Goal: Register for event/course

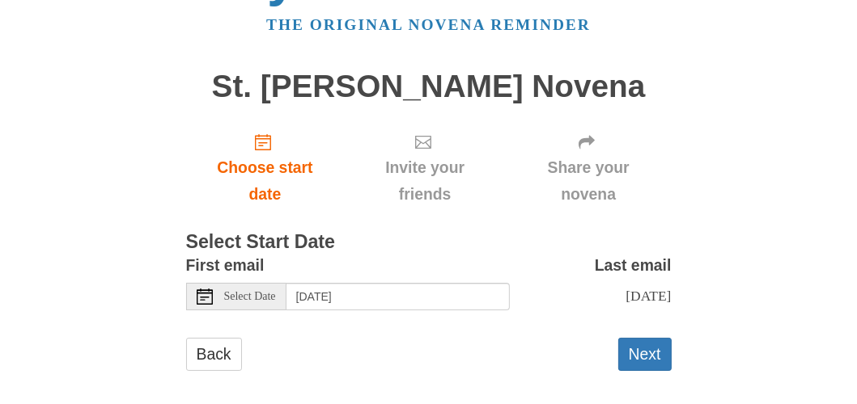
scroll to position [81, 0]
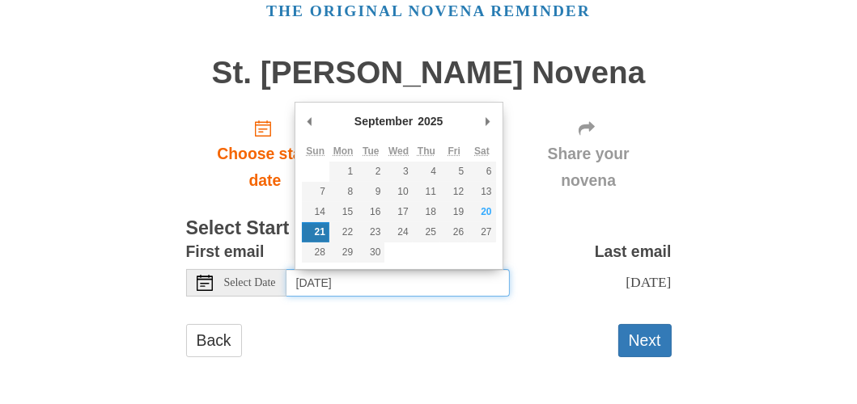
click at [436, 274] on input "Sunday, September 21st" at bounding box center [397, 282] width 223 height 27
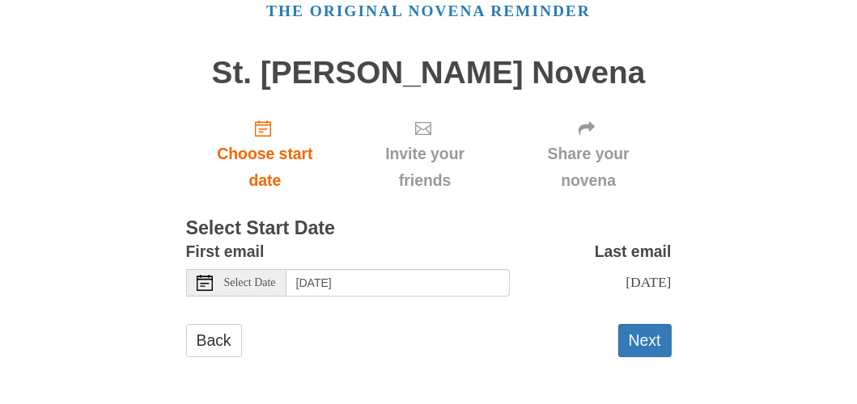
scroll to position [92, 0]
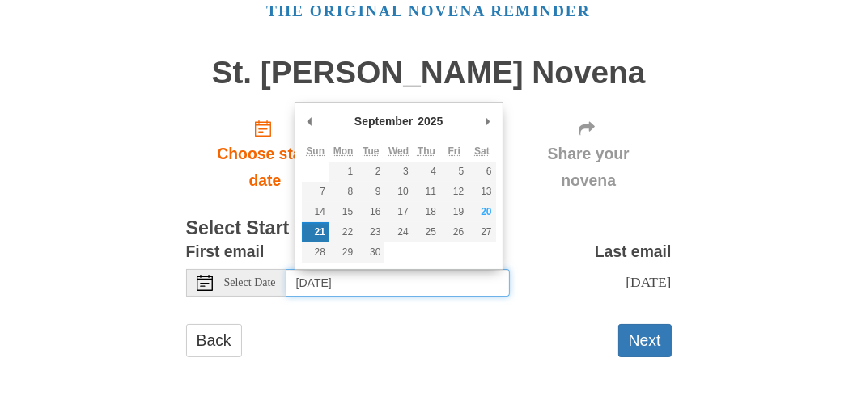
click at [436, 269] on input "Sunday, September 21st" at bounding box center [397, 282] width 223 height 27
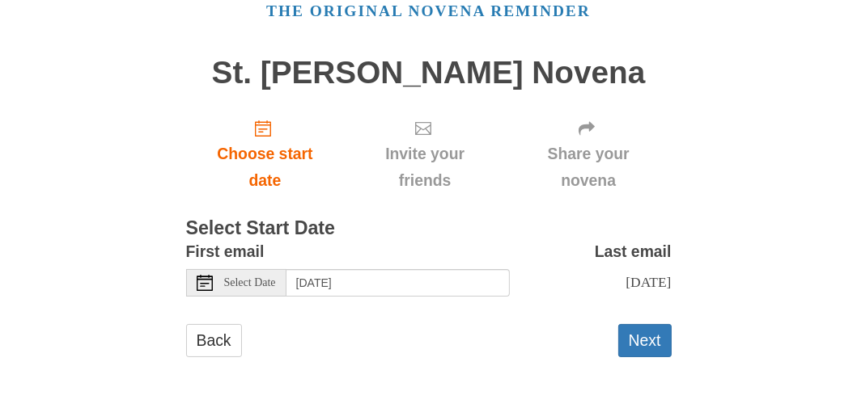
click at [203, 275] on icon at bounding box center [205, 283] width 16 height 16
click at [660, 346] on button "Next" at bounding box center [644, 340] width 53 height 33
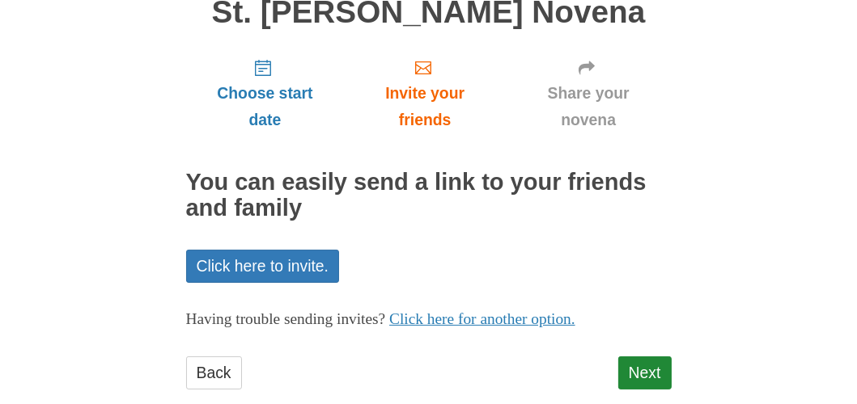
scroll to position [170, 0]
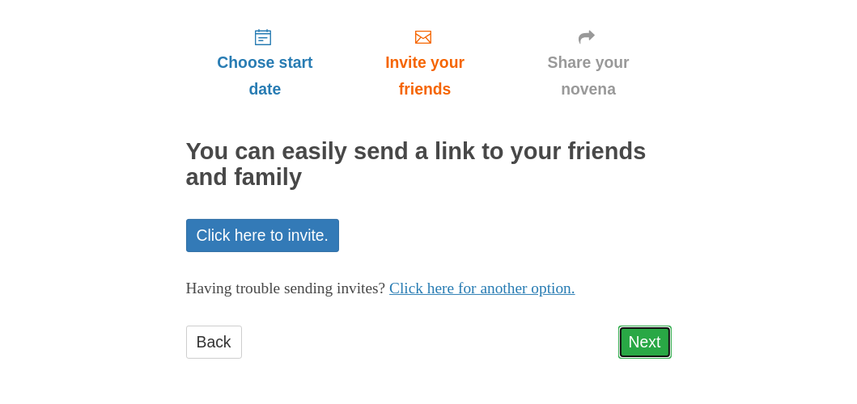
click at [641, 344] on link "Next" at bounding box center [644, 342] width 53 height 33
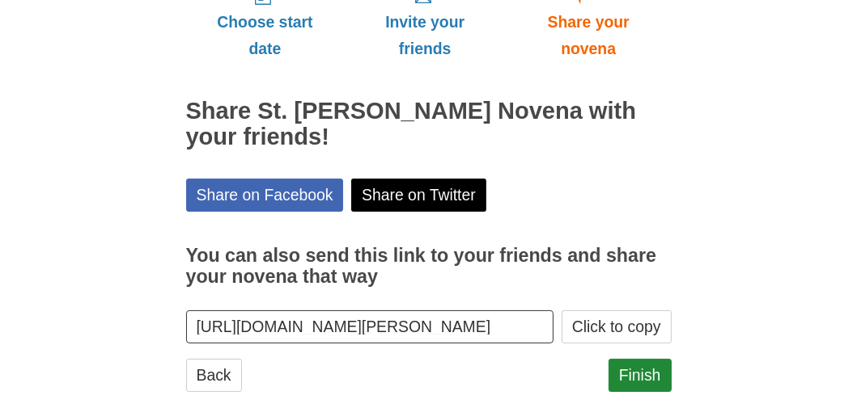
scroll to position [243, 0]
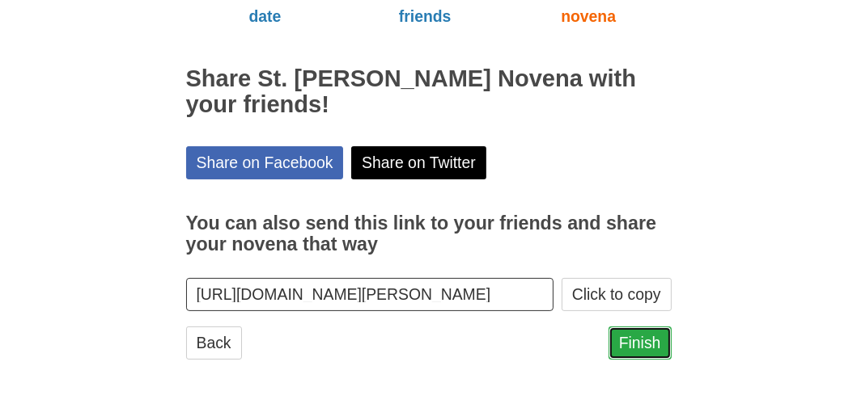
click at [637, 344] on link "Finish" at bounding box center [639, 343] width 63 height 33
